Goal: Task Accomplishment & Management: Manage account settings

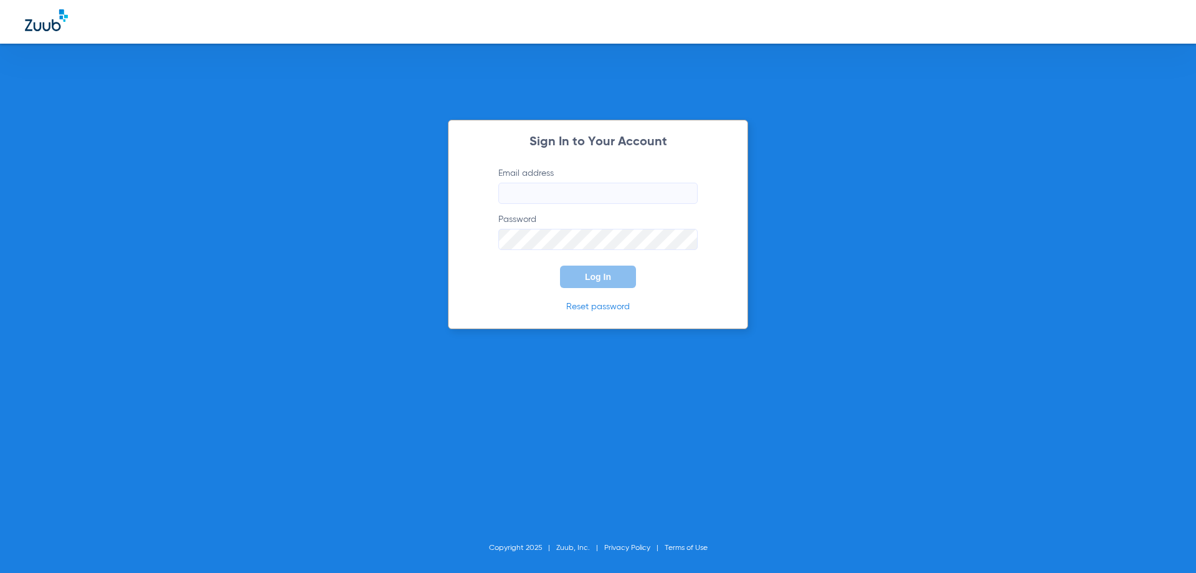
click at [517, 186] on input "Email address" at bounding box center [597, 193] width 199 height 21
paste input "[EMAIL_ADDRESS][DOMAIN_NAME]"
type input "[EMAIL_ADDRESS][DOMAIN_NAME]"
click at [607, 265] on form "Email address [EMAIL_ADDRESS][DOMAIN_NAME] Password Log In" at bounding box center [598, 227] width 237 height 121
click at [611, 281] on span "Log In" at bounding box center [598, 277] width 26 height 10
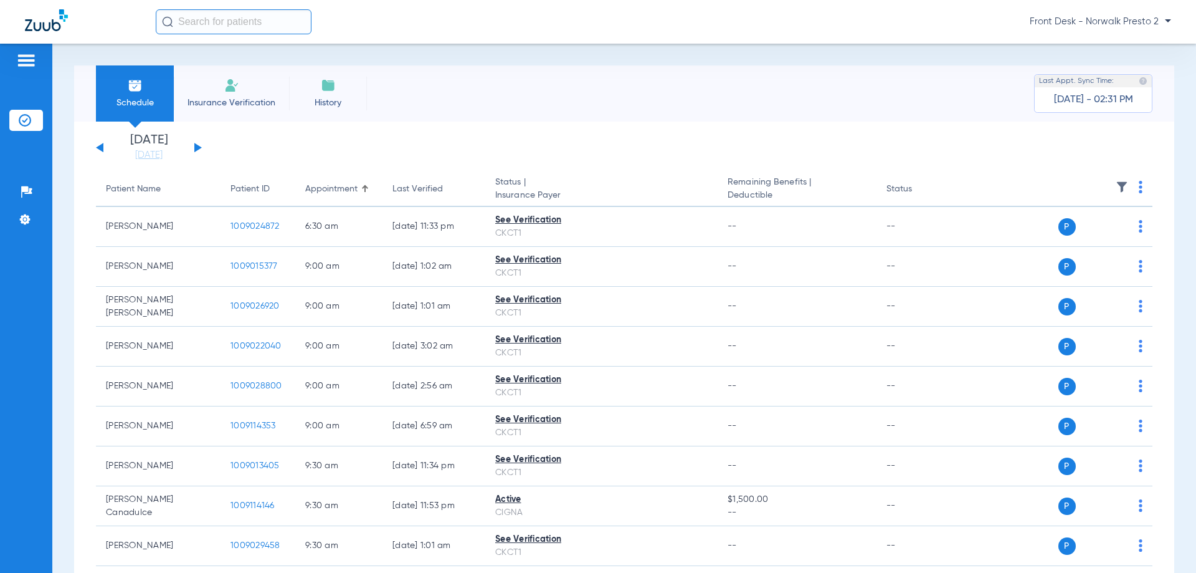
click at [204, 151] on app-single-date-navigator "[DATE] [DATE] [DATE] [DATE] [DATE] [DATE] [DATE] [DATE] [DATE] [DATE] [DATE] [D…" at bounding box center [624, 147] width 1057 height 27
click at [201, 148] on button at bounding box center [197, 147] width 7 height 9
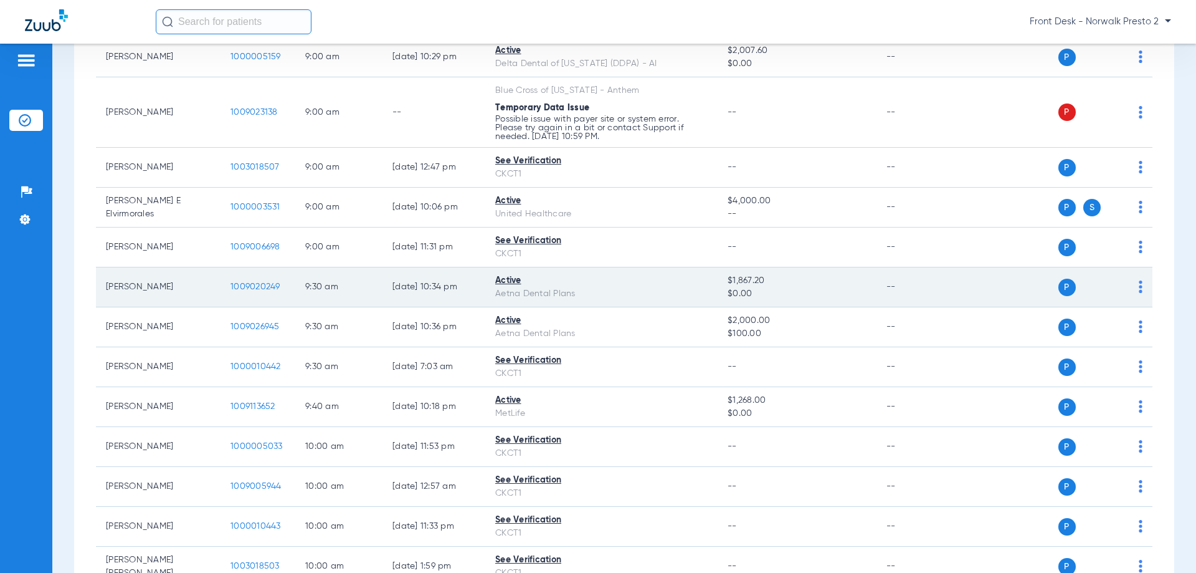
scroll to position [125, 0]
